Goal: Communication & Community: Participate in discussion

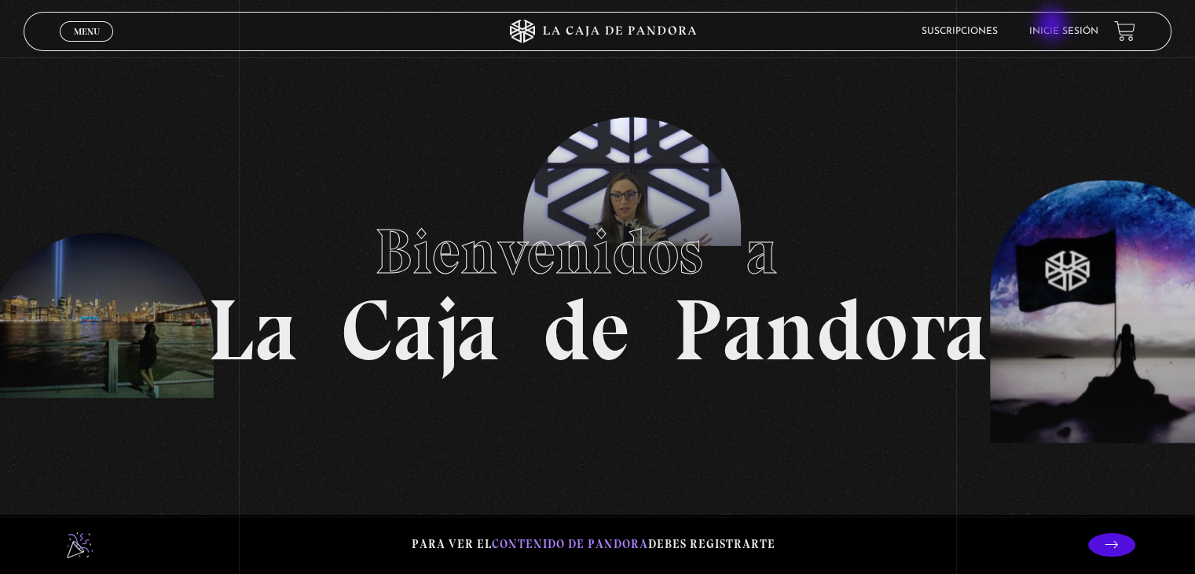
click at [1063, 24] on li "Inicie sesión" at bounding box center [1064, 31] width 69 height 24
click at [1059, 39] on li "Inicie sesión" at bounding box center [1064, 31] width 69 height 24
click at [1071, 32] on link "Inicie sesión" at bounding box center [1064, 31] width 69 height 9
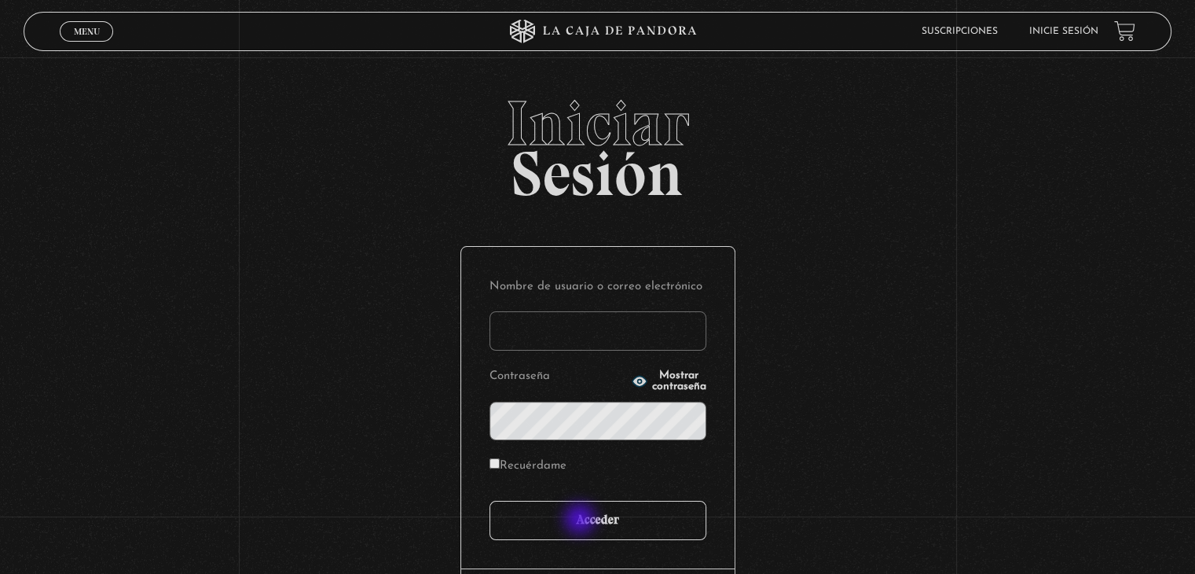
type input "[EMAIL_ADDRESS][DOMAIN_NAME]"
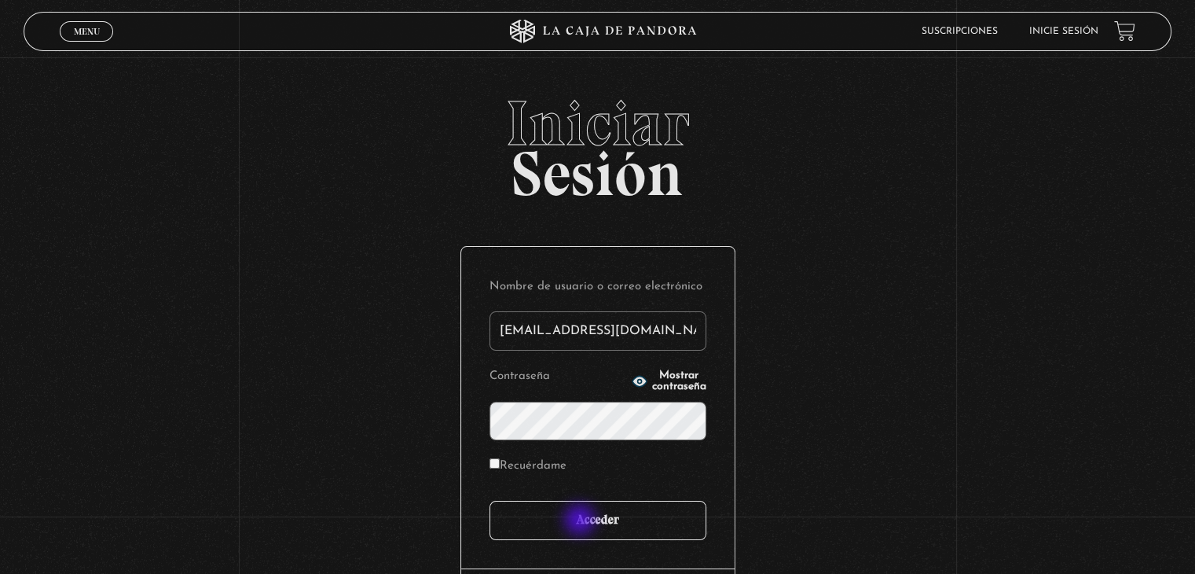
click at [582, 521] on input "Acceder" at bounding box center [598, 520] width 217 height 39
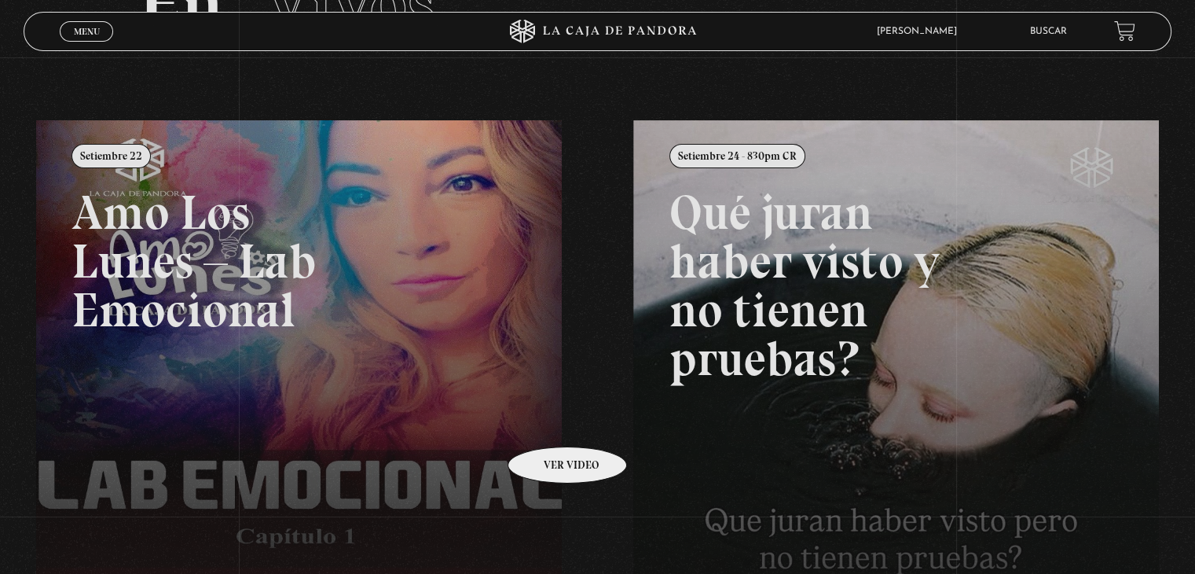
scroll to position [157, 0]
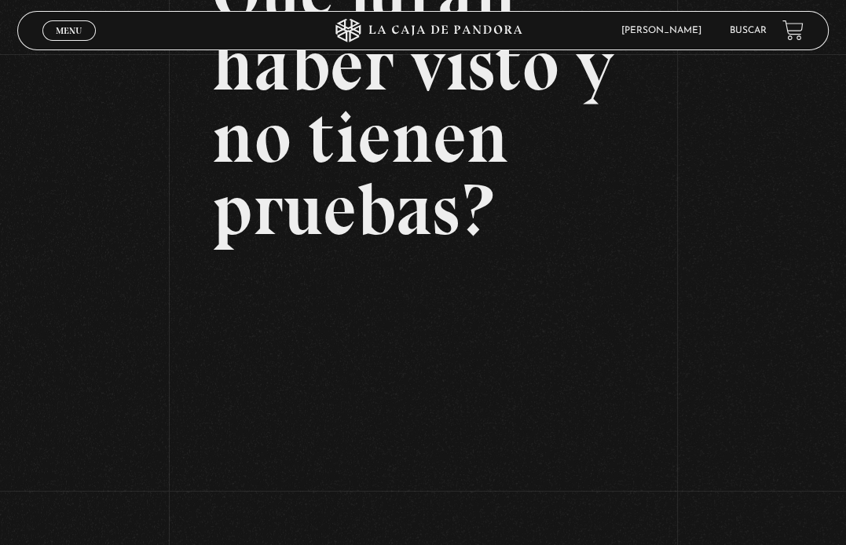
scroll to position [79, 0]
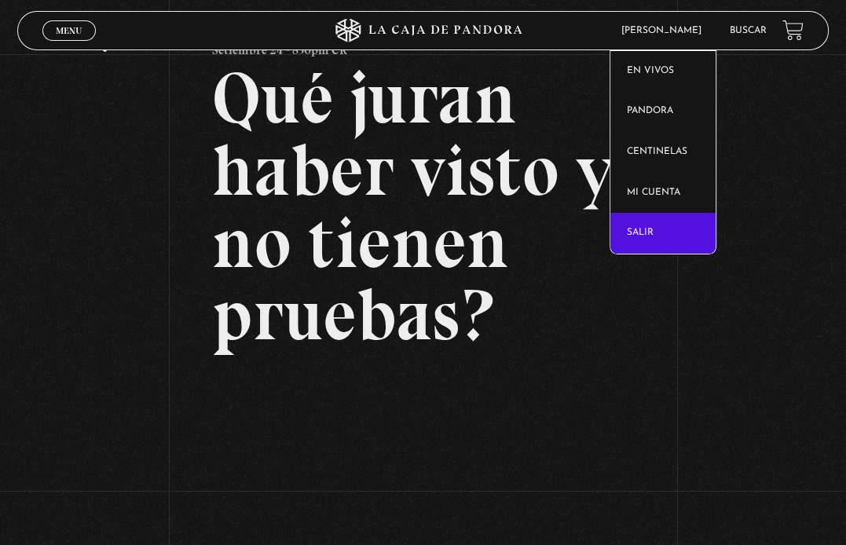
click at [648, 226] on link "Salir" at bounding box center [663, 233] width 105 height 41
